Goal: Task Accomplishment & Management: Manage account settings

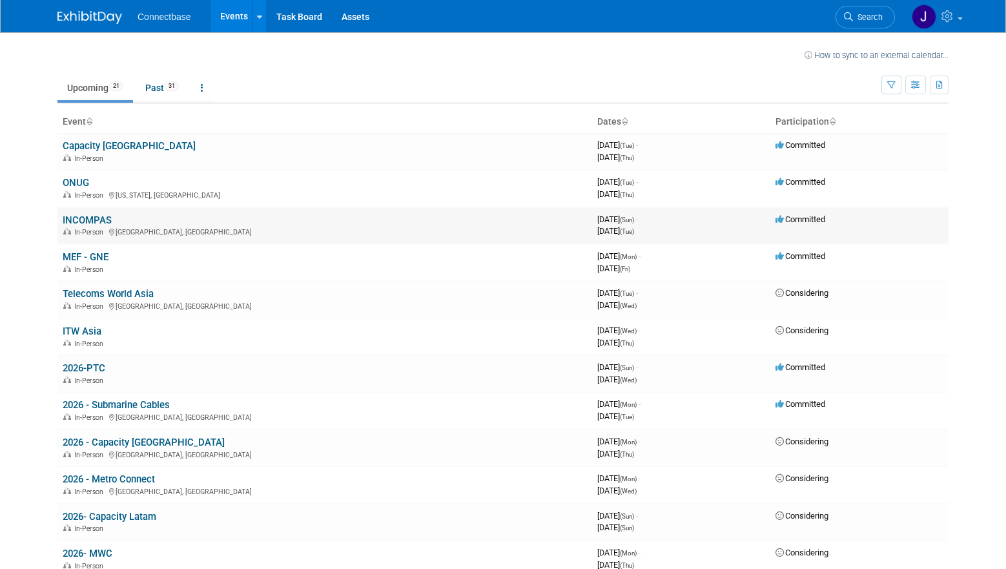
click at [85, 217] on link "INCOMPAS" at bounding box center [87, 220] width 49 height 12
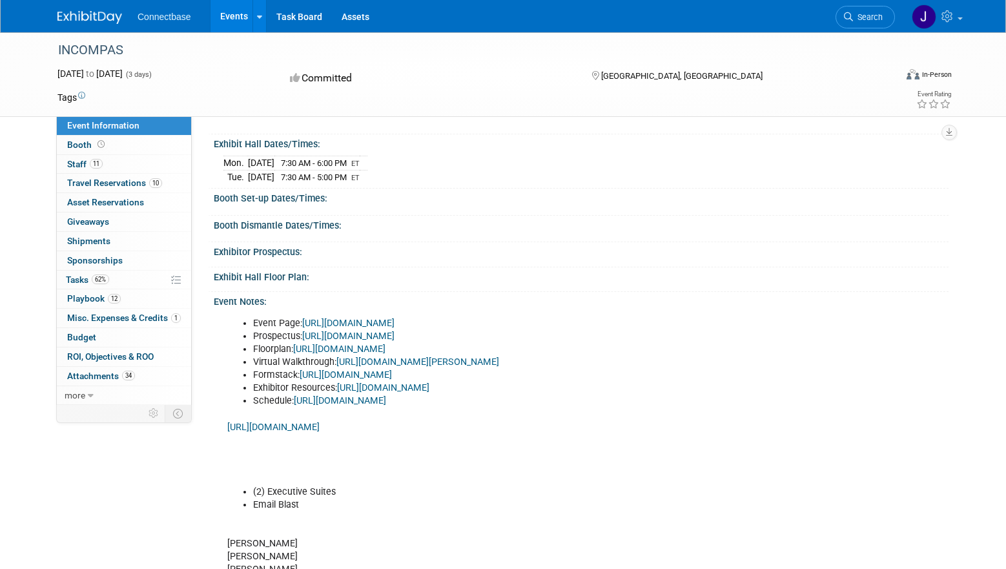
scroll to position [127, 0]
click at [121, 301] on link "12 Playbook 12" at bounding box center [124, 298] width 134 height 19
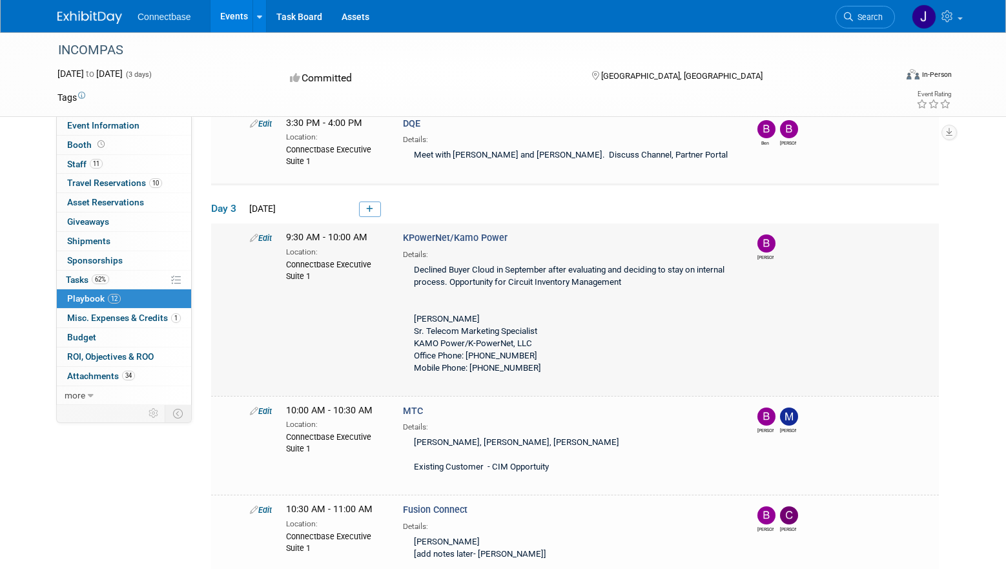
scroll to position [1158, 0]
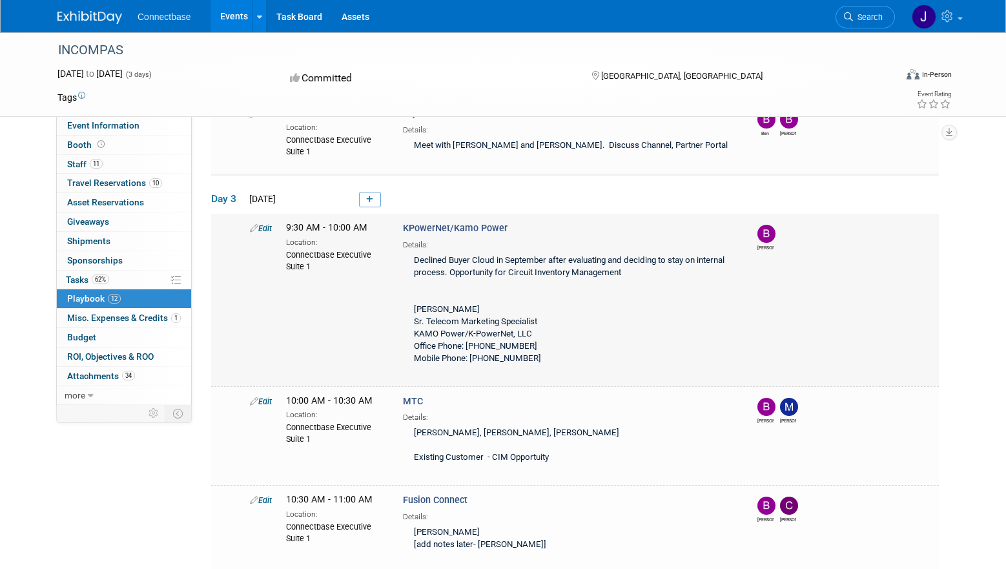
click at [367, 202] on link at bounding box center [370, 200] width 22 height 16
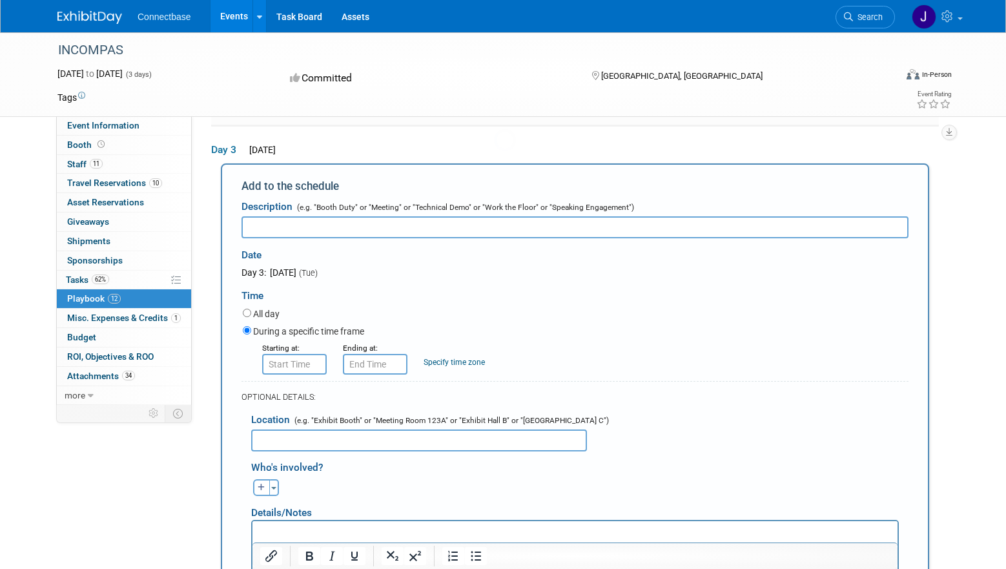
scroll to position [0, 0]
type input "Connectbase & Fatbeam"
click at [280, 361] on input "8:00 AM" at bounding box center [294, 364] width 65 height 21
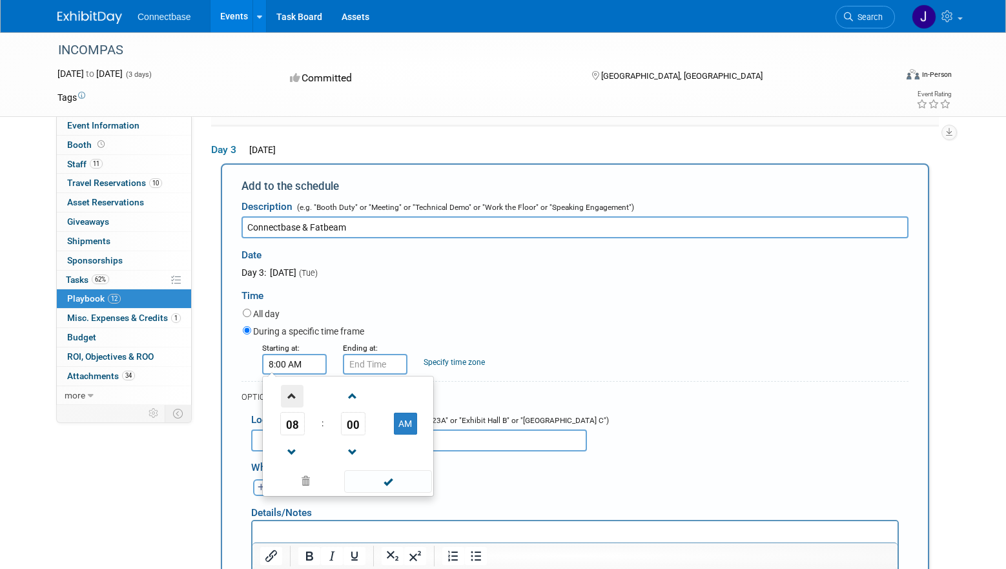
click at [296, 400] on span at bounding box center [292, 396] width 23 height 23
click at [292, 452] on span at bounding box center [292, 452] width 23 height 23
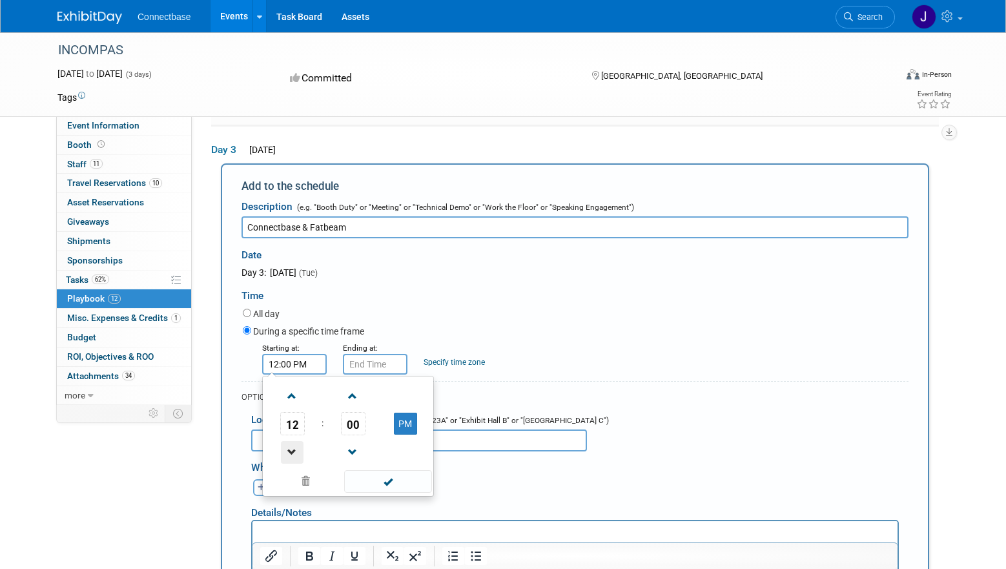
type input "11:00 AM"
click at [386, 474] on span at bounding box center [387, 481] width 87 height 23
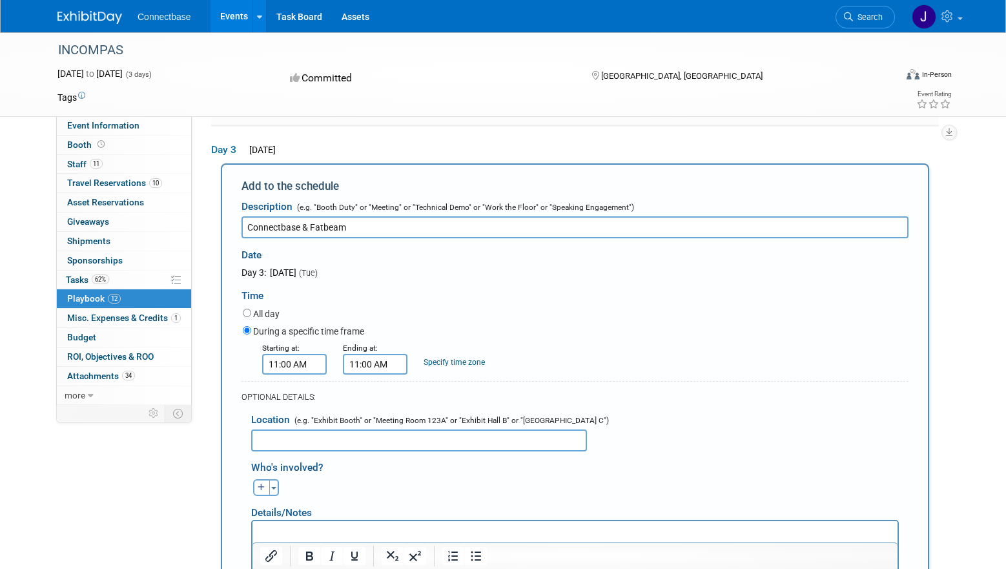
click at [392, 362] on input "11:00 AM" at bounding box center [375, 364] width 65 height 21
click at [433, 421] on span "00" at bounding box center [434, 423] width 25 height 23
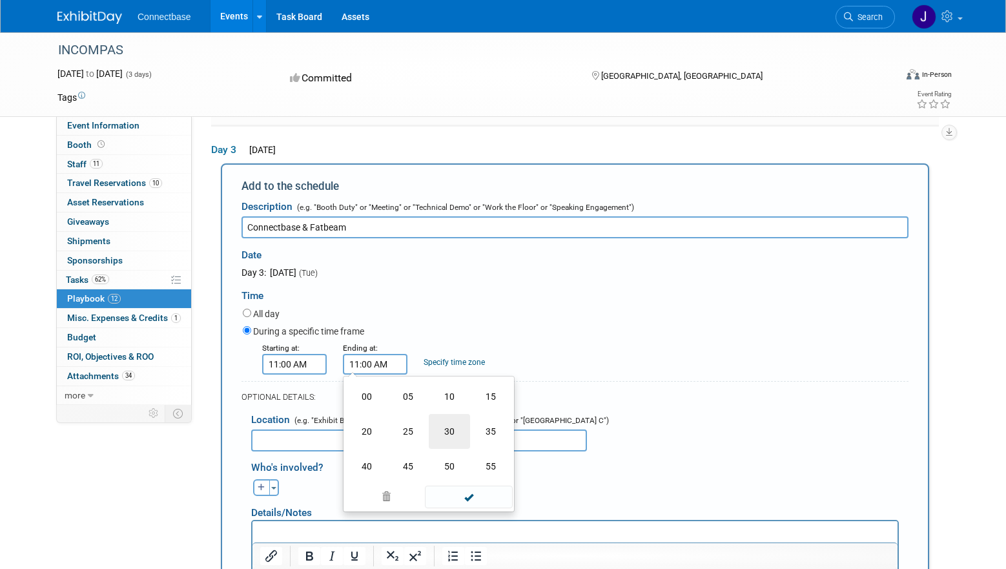
click at [446, 422] on td "30" at bounding box center [449, 431] width 41 height 35
type input "11:30 AM"
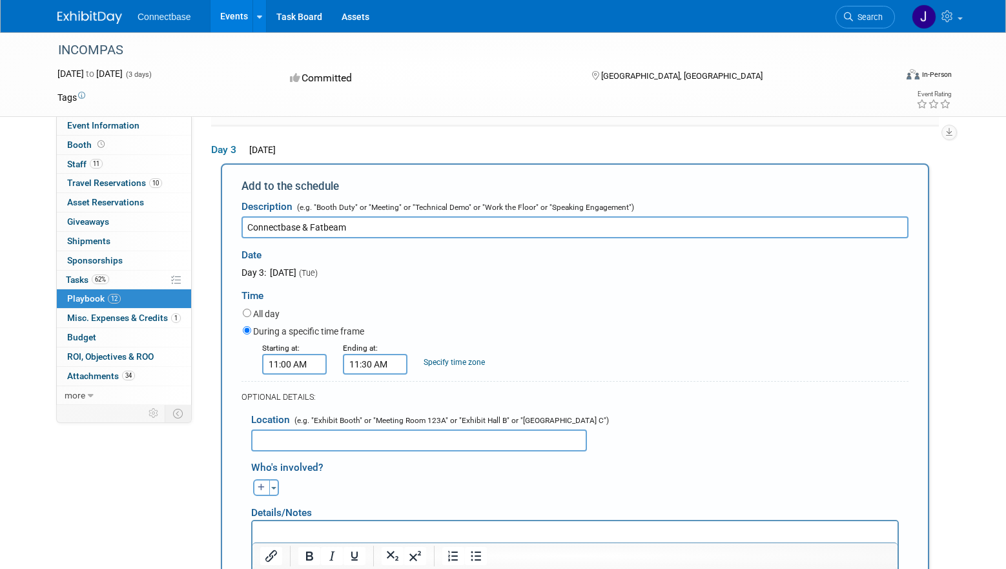
click at [337, 432] on input "text" at bounding box center [419, 441] width 336 height 22
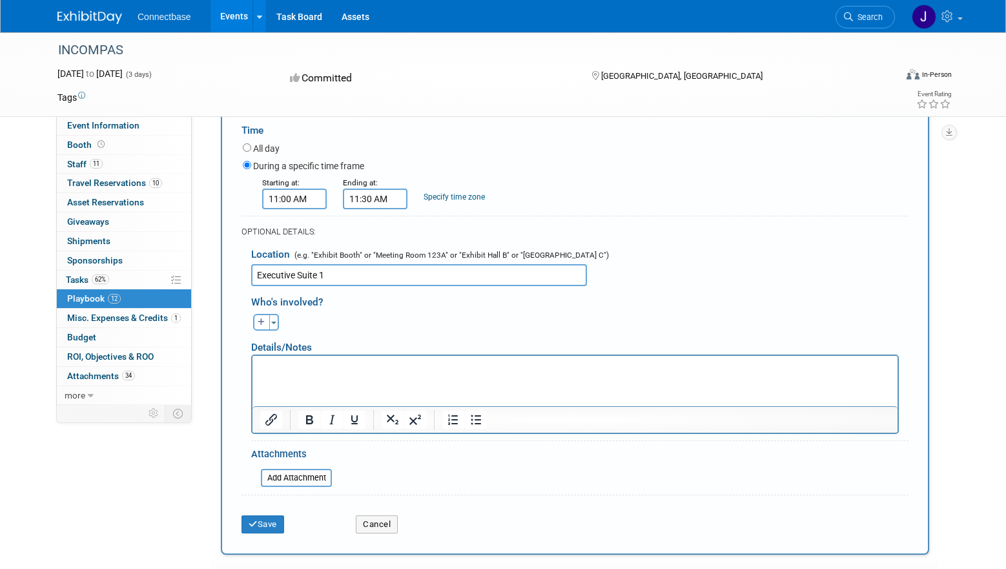
scroll to position [1399, 0]
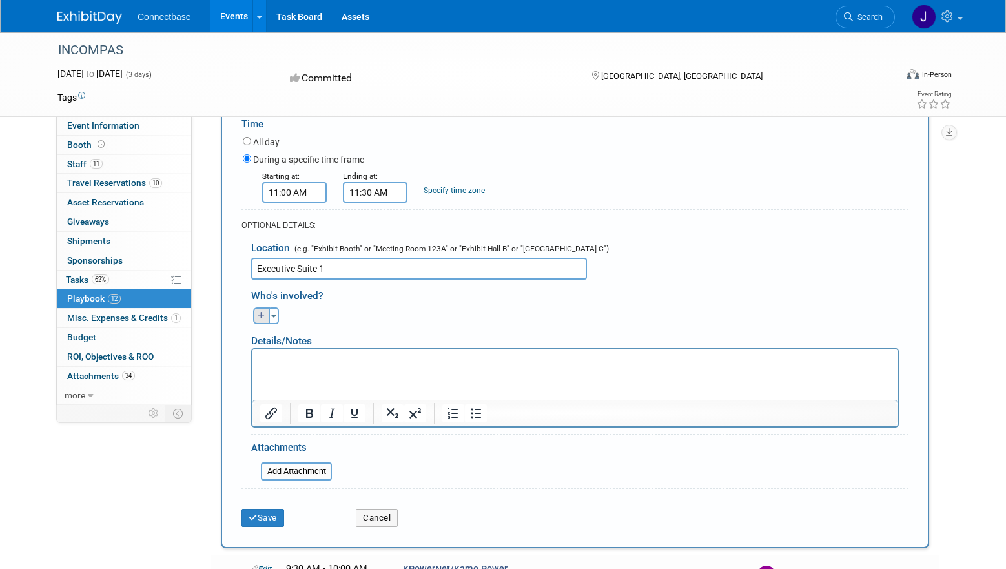
type input "Executive Suite 1"
click at [264, 312] on icon "button" at bounding box center [262, 316] width 8 height 8
select select
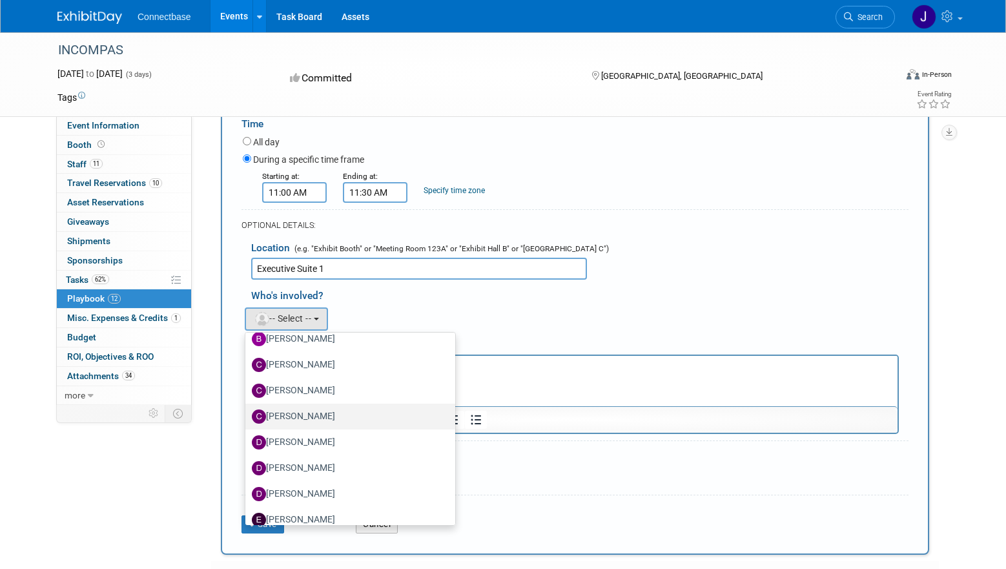
scroll to position [118, 0]
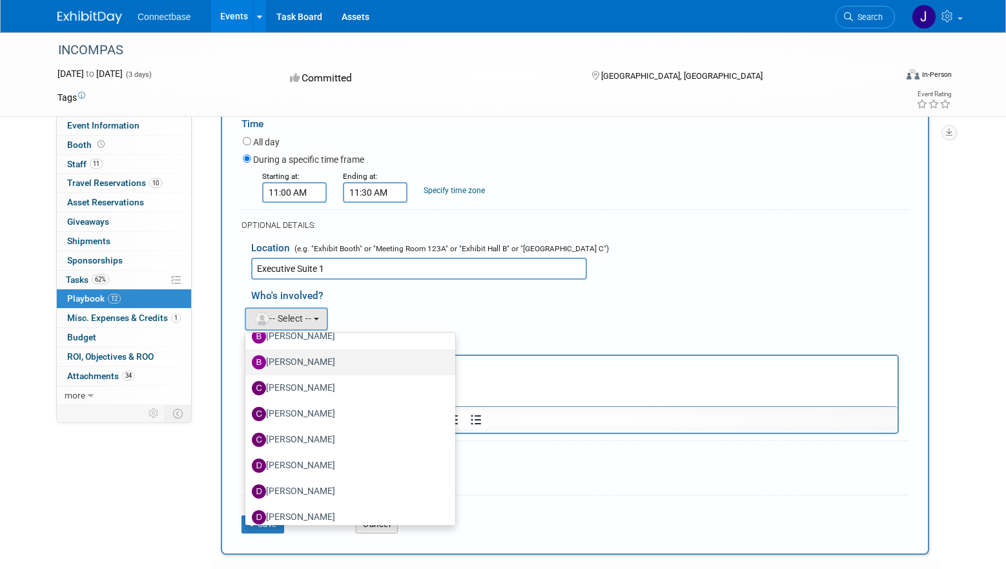
click at [314, 367] on label "Brian Maggiacomo" at bounding box center [347, 362] width 191 height 21
click at [247, 365] on input "Brian Maggiacomo" at bounding box center [243, 361] width 8 height 8
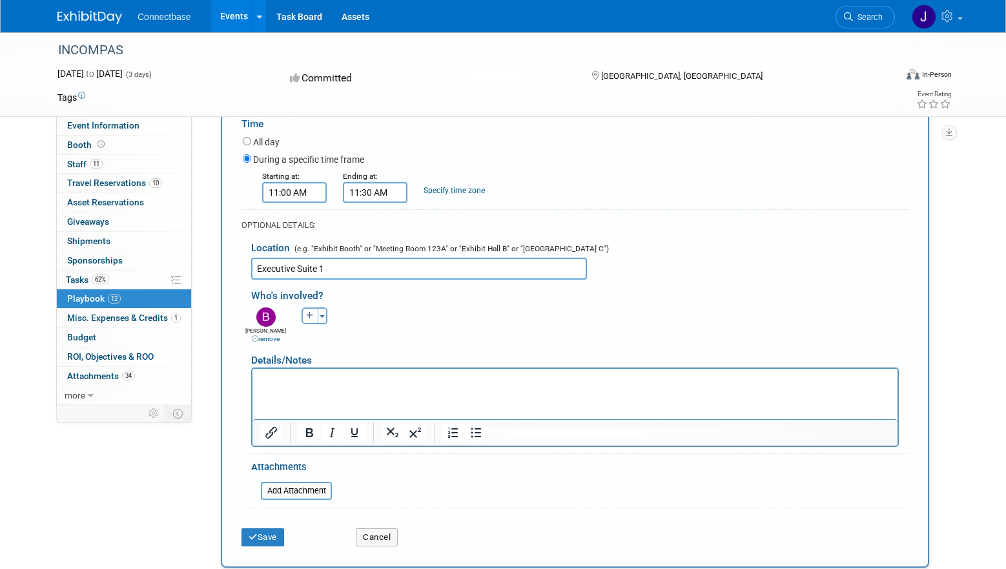
click at [311, 308] on button "button" at bounding box center [310, 316] width 17 height 17
select select
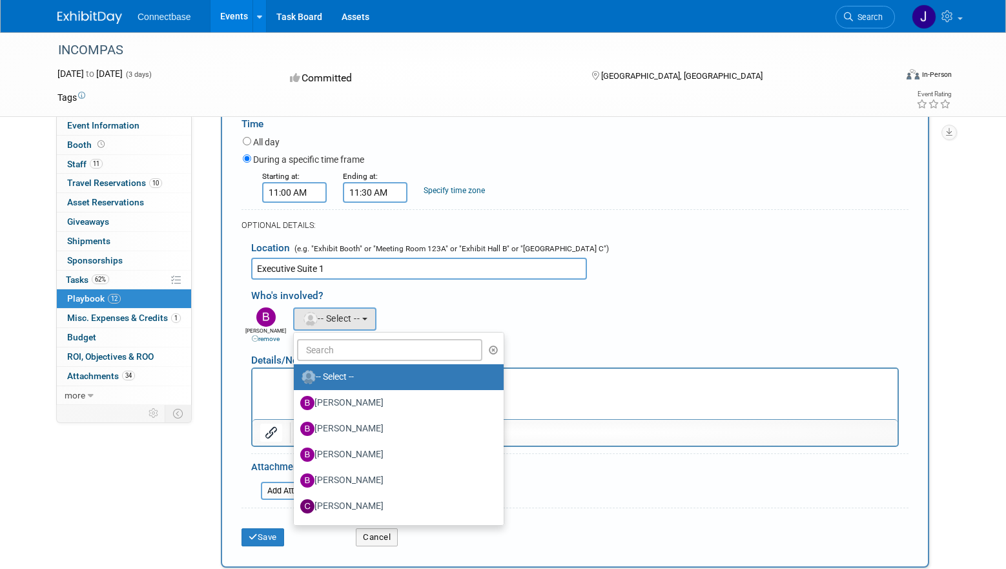
click at [262, 335] on link "remove" at bounding box center [266, 338] width 28 height 7
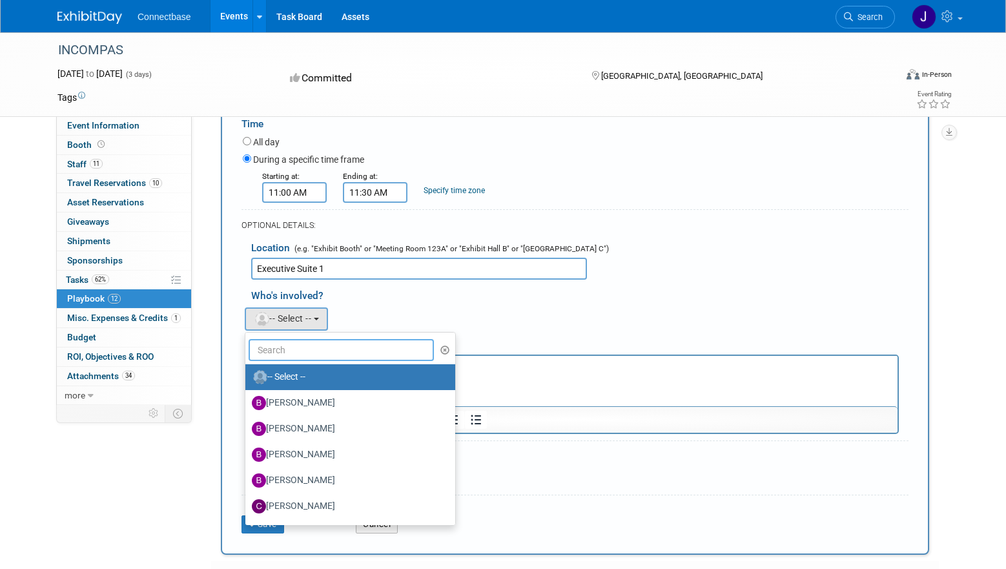
click at [295, 351] on input "text" at bounding box center [341, 350] width 185 height 22
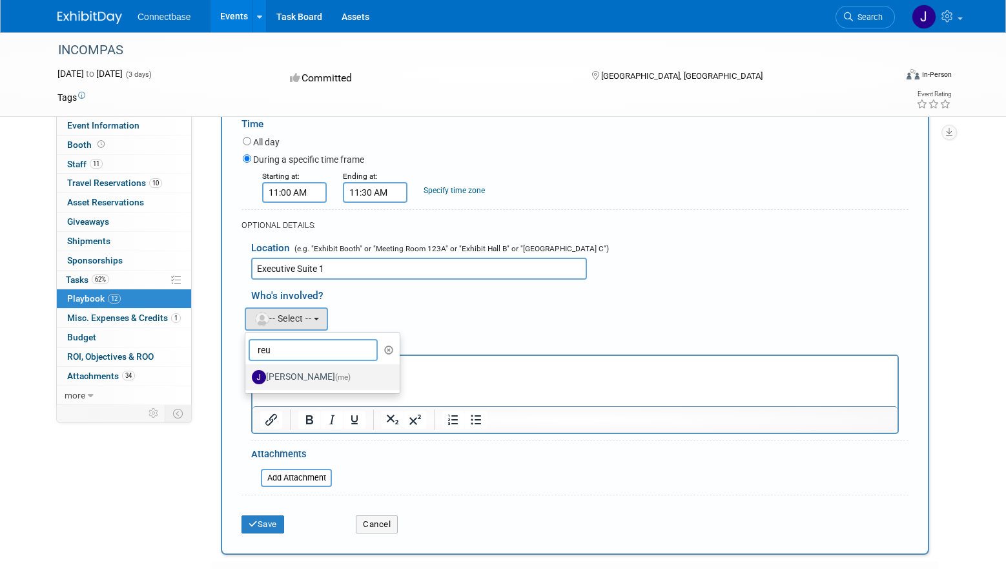
type input "reu"
click at [291, 373] on label "John Reumann (me)" at bounding box center [319, 377] width 135 height 21
click at [247, 373] on input "John Reumann (me)" at bounding box center [243, 375] width 8 height 8
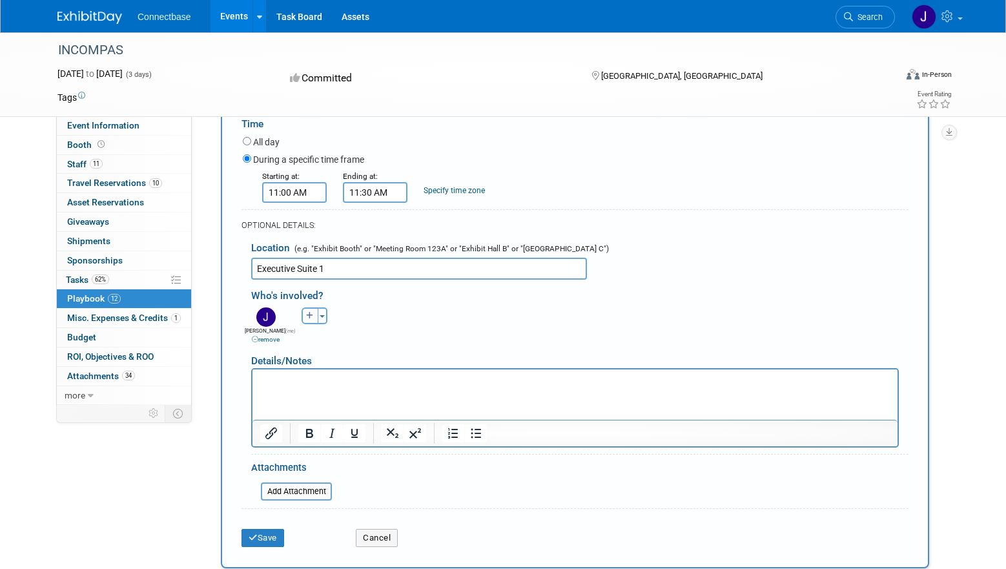
click at [313, 312] on icon "button" at bounding box center [310, 316] width 8 height 8
select select
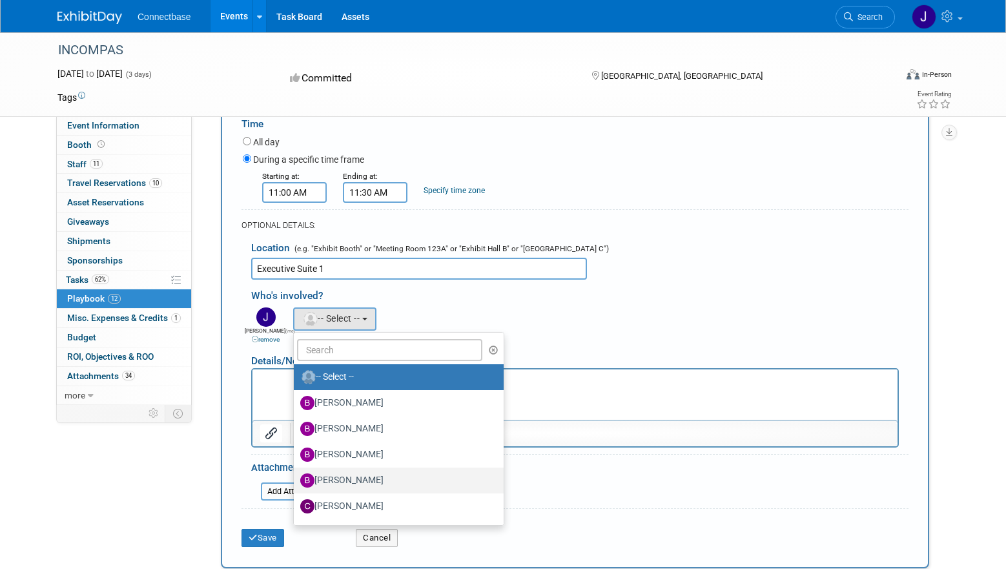
click at [333, 470] on label "Brian Maggiacomo" at bounding box center [395, 480] width 191 height 21
click at [296, 475] on input "Brian Maggiacomo" at bounding box center [291, 479] width 8 height 8
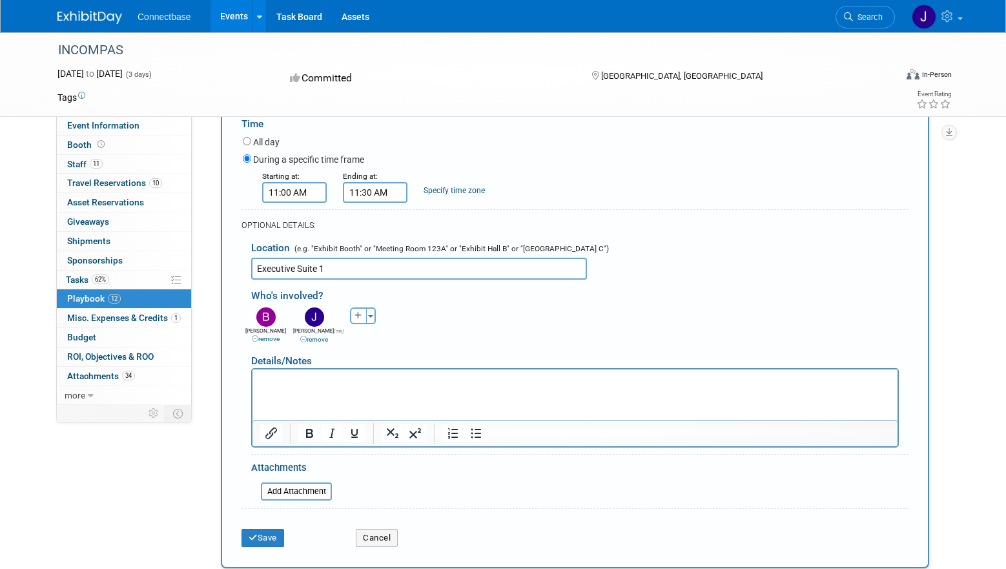
click at [337, 388] on html at bounding box center [575, 379] width 645 height 18
click at [265, 335] on link "remove" at bounding box center [266, 338] width 28 height 7
click at [265, 336] on link "remove" at bounding box center [266, 339] width 28 height 7
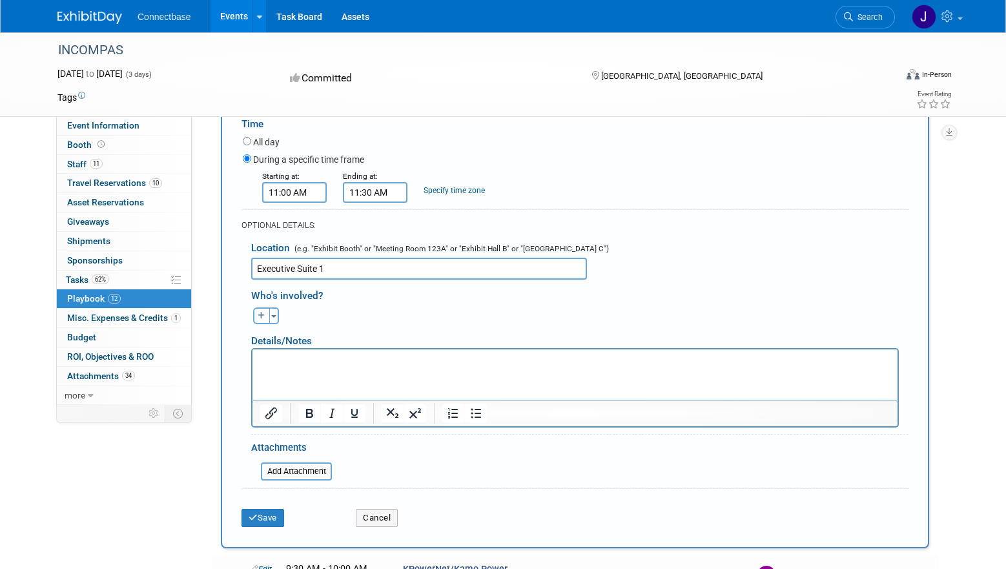
click at [258, 315] on icon "button" at bounding box center [262, 316] width 8 height 8
select select
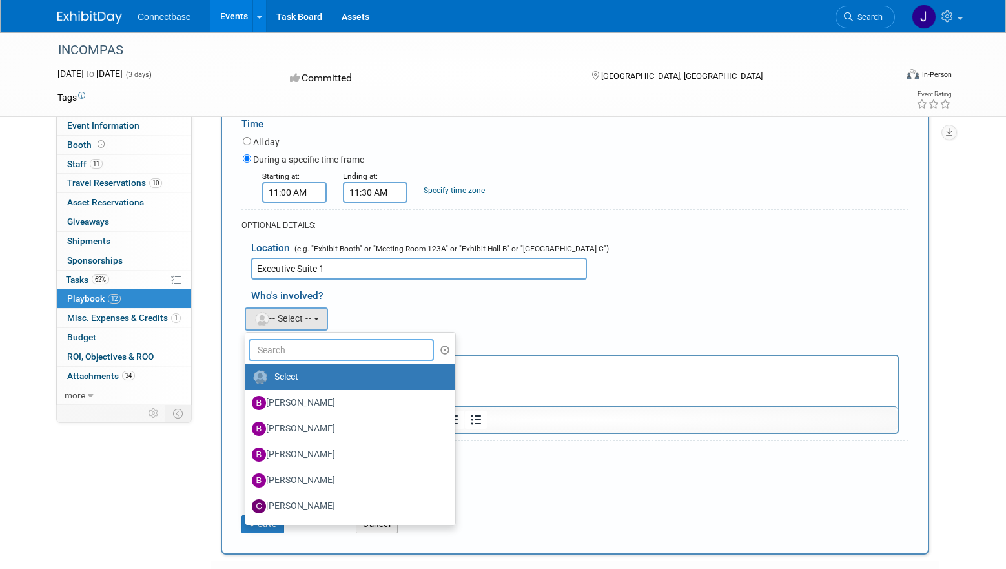
click at [281, 348] on input "text" at bounding box center [341, 350] width 185 height 22
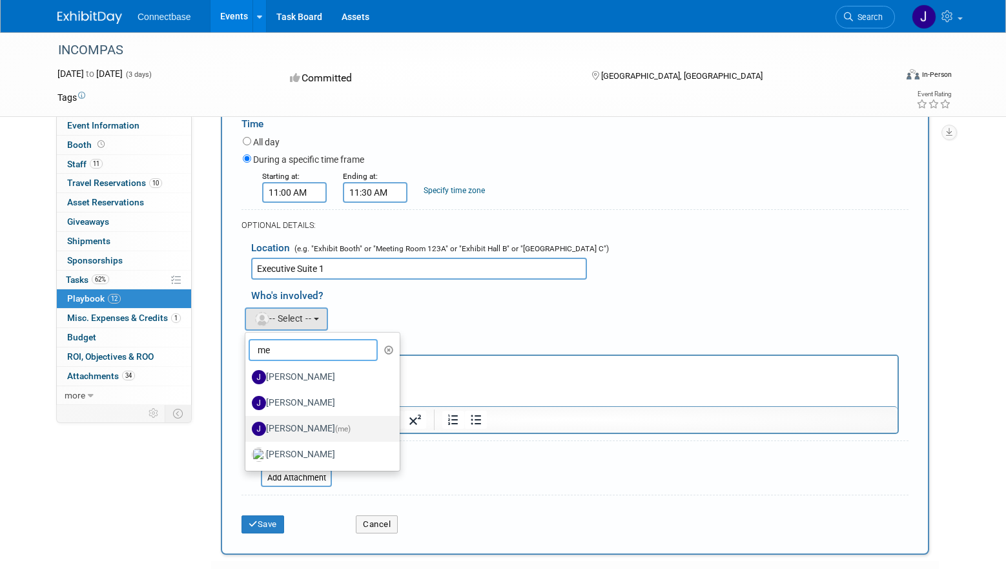
type input "me"
click at [292, 421] on label "John Reumann (me)" at bounding box center [319, 429] width 135 height 21
click at [247, 423] on input "John Reumann (me)" at bounding box center [243, 427] width 8 height 8
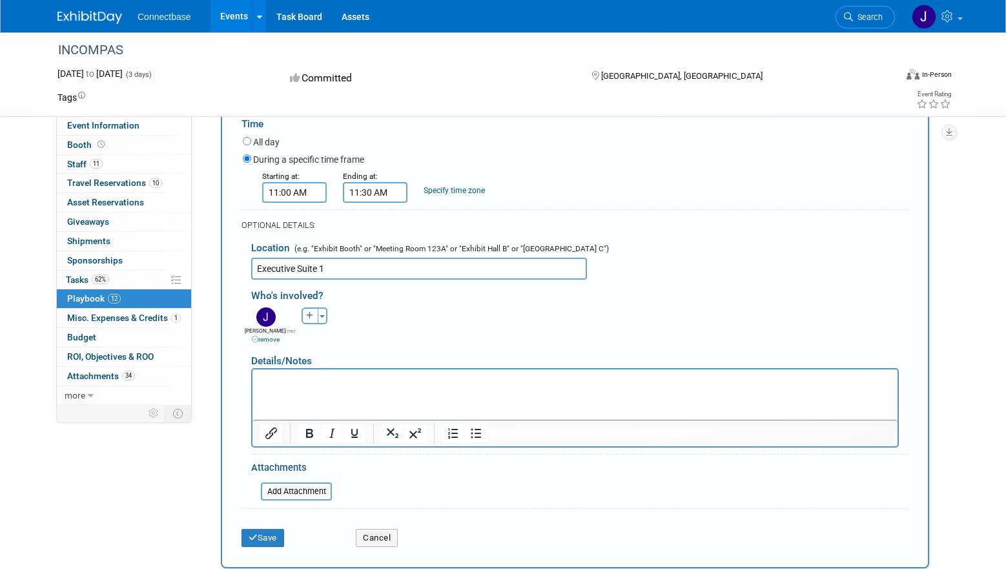
click at [311, 314] on icon "button" at bounding box center [310, 316] width 8 height 8
select select
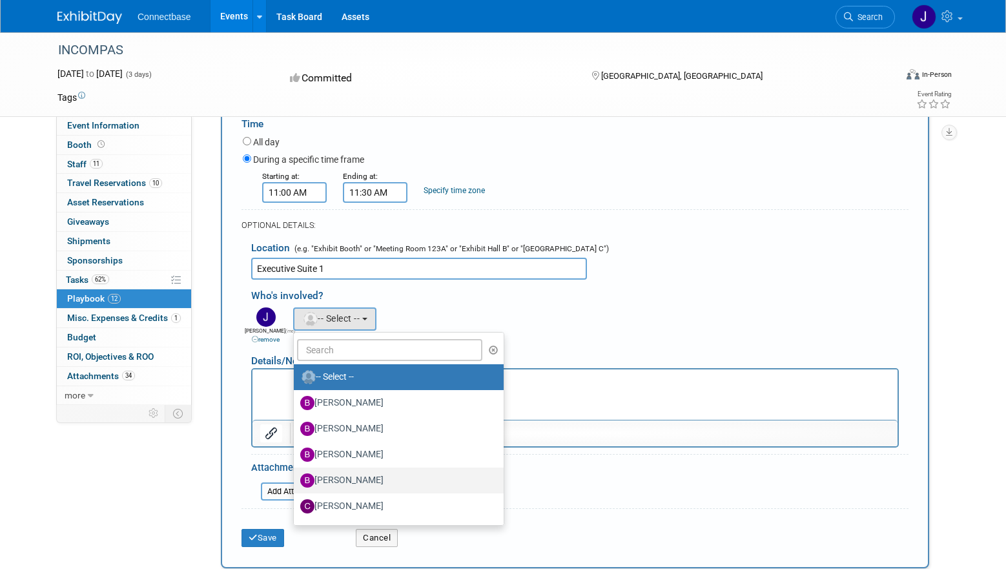
click at [337, 472] on label "Brian Maggiacomo" at bounding box center [395, 480] width 191 height 21
click at [296, 475] on input "Brian Maggiacomo" at bounding box center [291, 479] width 8 height 8
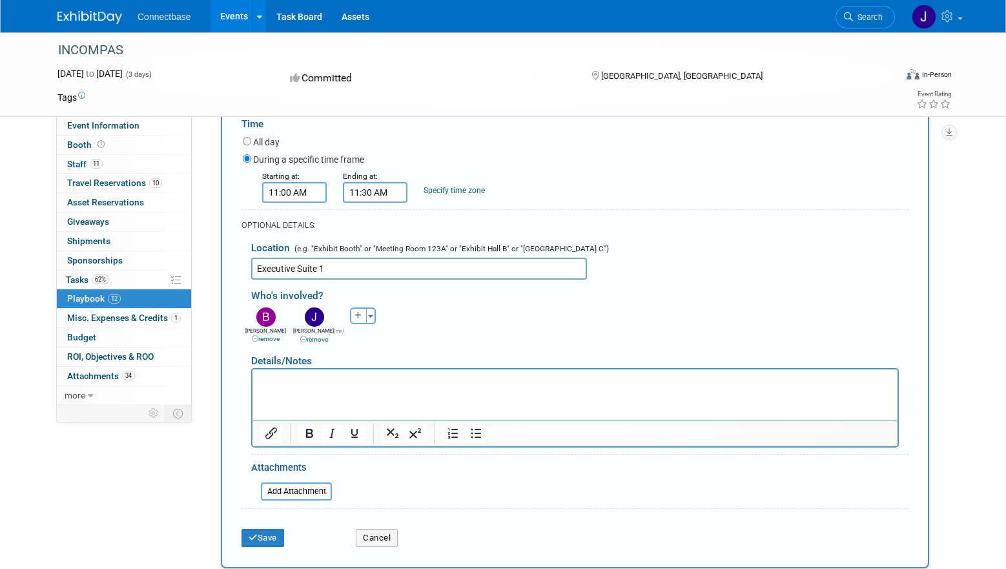
click at [302, 388] on html at bounding box center [575, 379] width 645 height 18
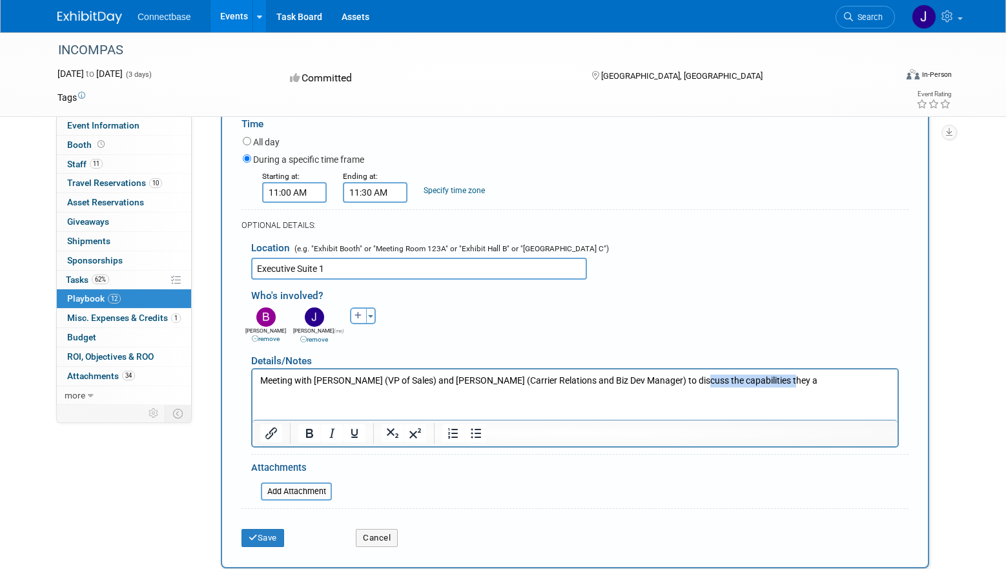
drag, startPoint x: 787, startPoint y: 382, endPoint x: 685, endPoint y: 384, distance: 102.1
click at [685, 384] on p "Meeting with Todd Kerr (VP of Sales) and Jamie Miller (Carrier Relations and Bi…" at bounding box center [575, 381] width 631 height 13
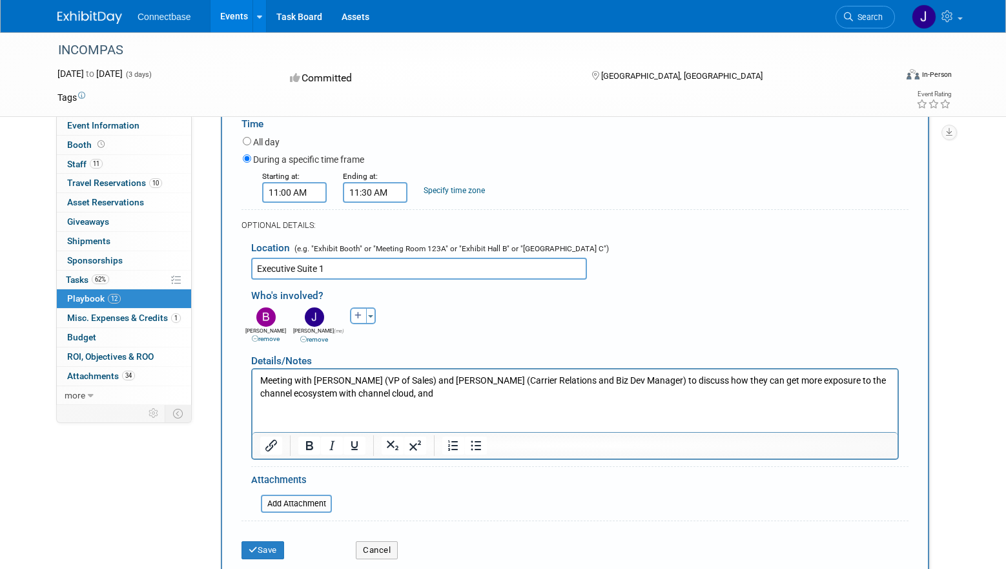
click at [328, 393] on p "Meeting with Todd Kerr (VP of Sales) and Jamie Miller (Carrier Relations and Bi…" at bounding box center [575, 387] width 631 height 25
click at [421, 395] on p "Meeting with Todd Kerr (VP of Sales) and Jamie Miller (Carrier Relations and Bi…" at bounding box center [575, 387] width 631 height 25
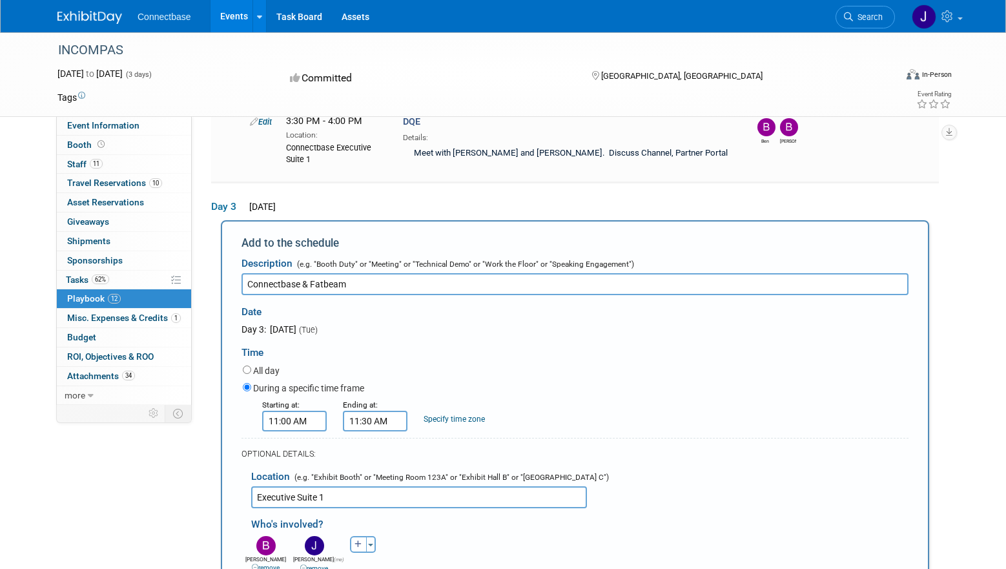
scroll to position [1350, 0]
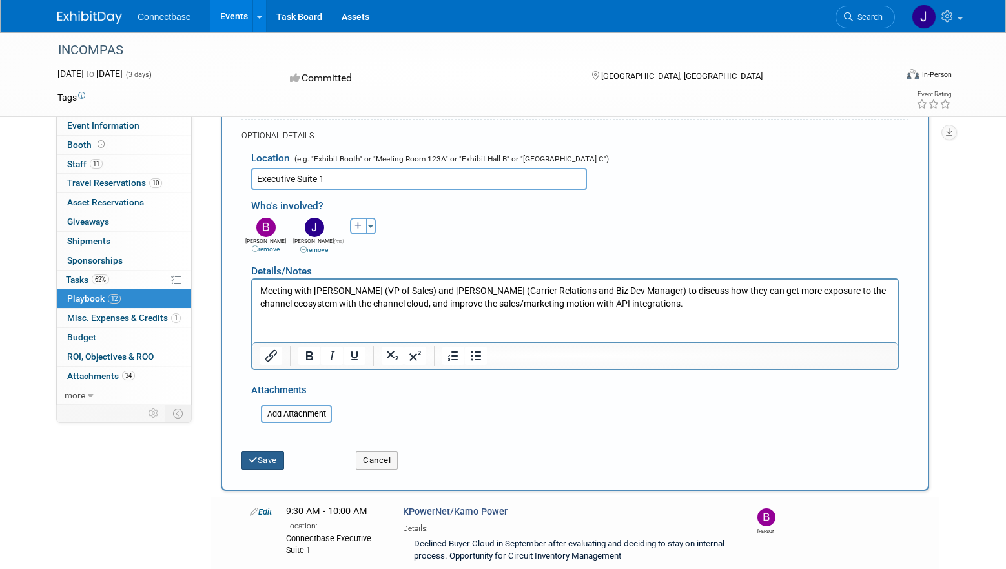
click at [263, 461] on button "Save" at bounding box center [263, 461] width 43 height 18
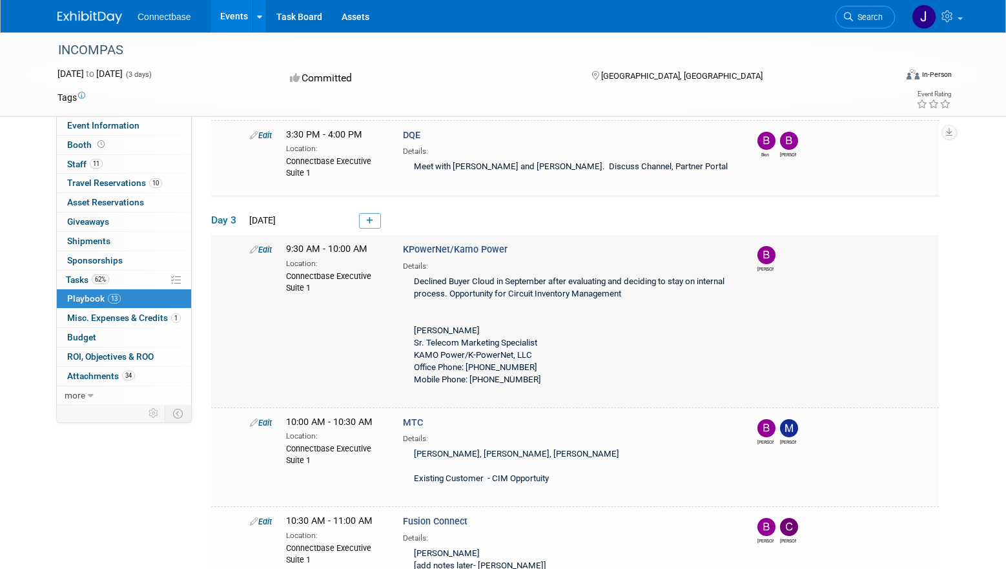
scroll to position [932, 0]
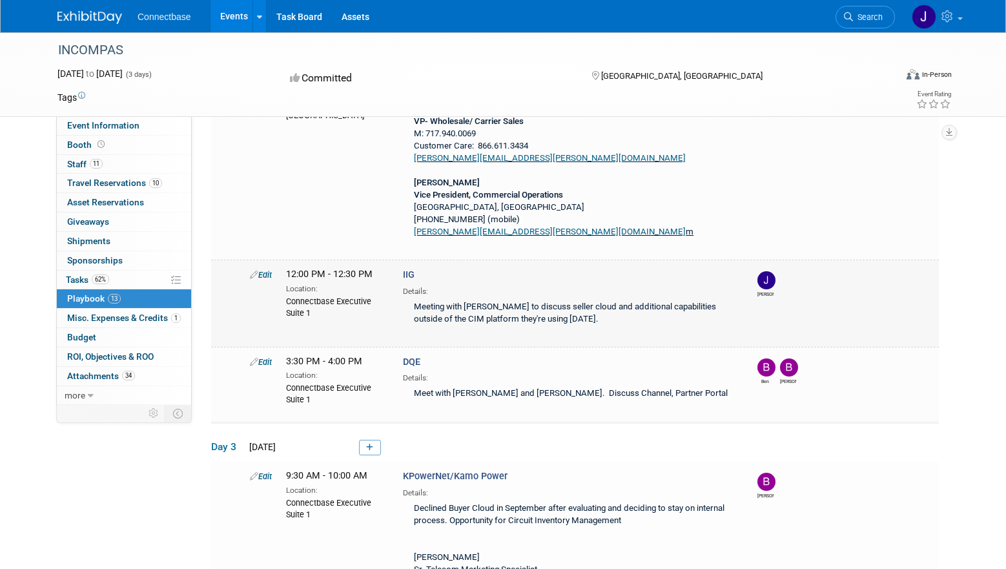
click at [251, 271] on icon at bounding box center [254, 275] width 8 height 8
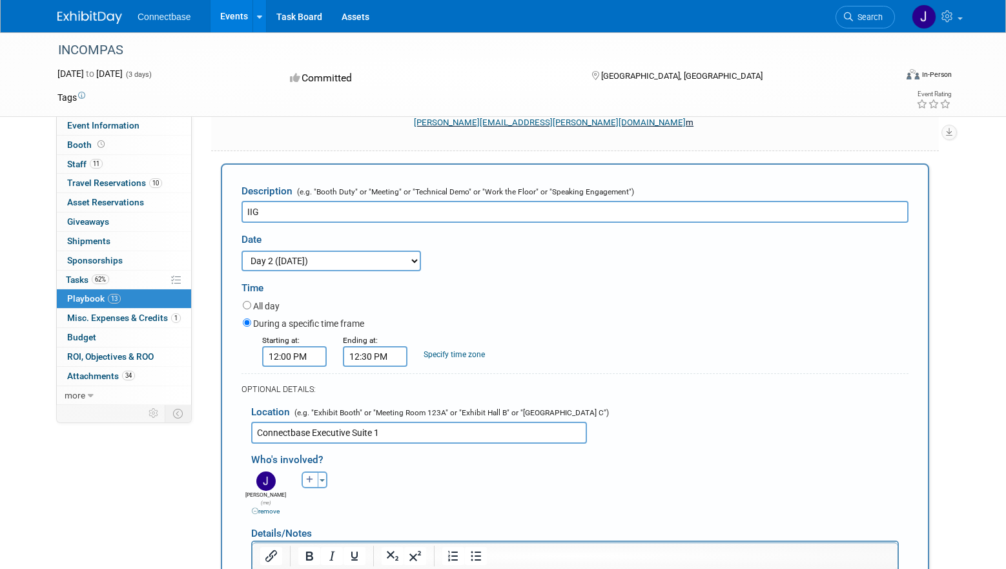
scroll to position [1136, 0]
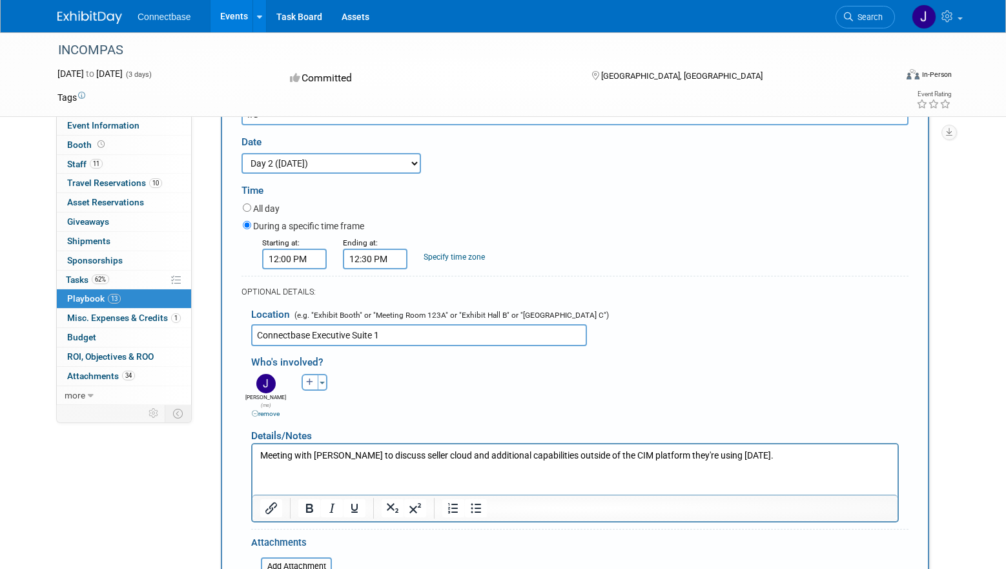
click at [330, 455] on p "Meeting with Rob to discuss seller cloud and additional capabilities outside of…" at bounding box center [575, 455] width 631 height 13
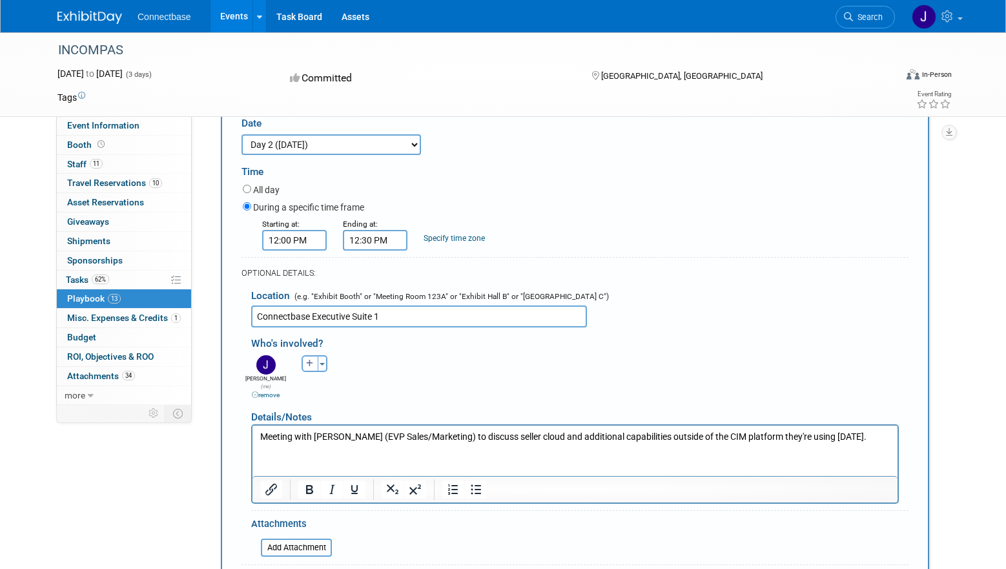
scroll to position [1158, 0]
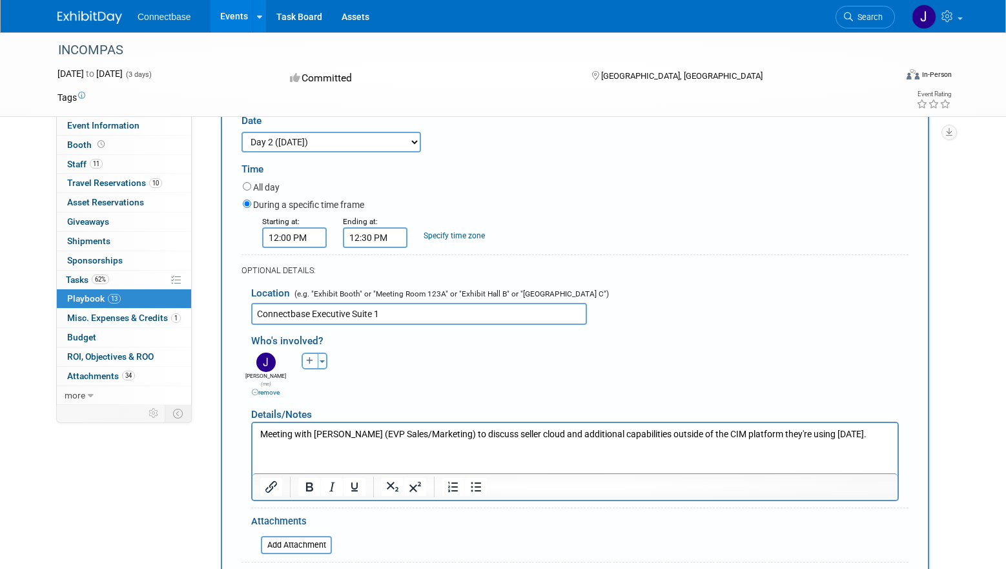
click at [649, 436] on p "Meeting with Rob Myatt (EVP Sales/Marketing) to discuss seller cloud and additi…" at bounding box center [575, 434] width 631 height 13
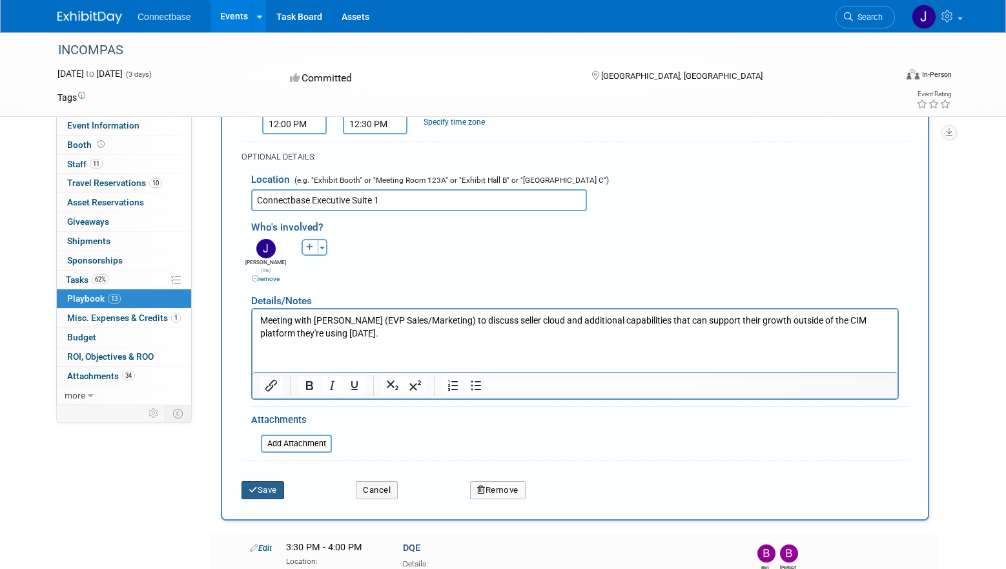
click at [269, 486] on button "Save" at bounding box center [263, 490] width 43 height 18
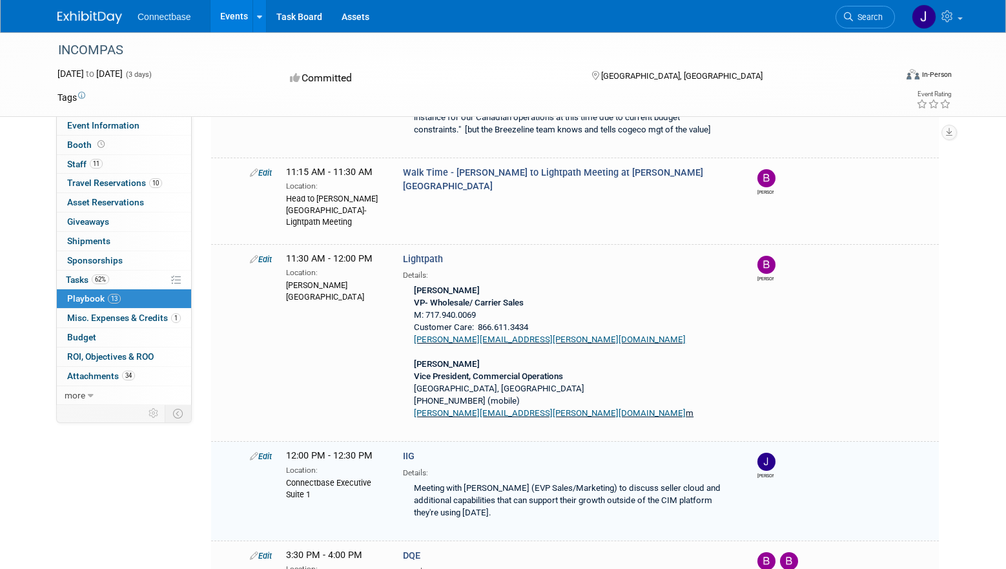
scroll to position [1027, 0]
